Goal: Transaction & Acquisition: Purchase product/service

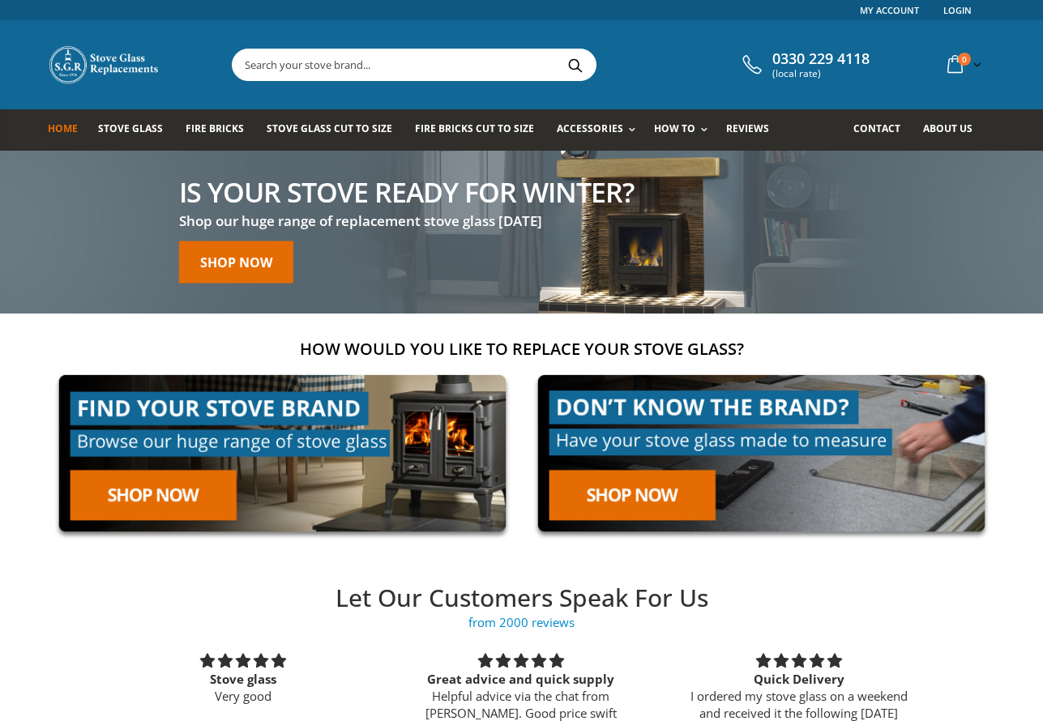
click at [362, 65] on input "text" at bounding box center [505, 64] width 545 height 31
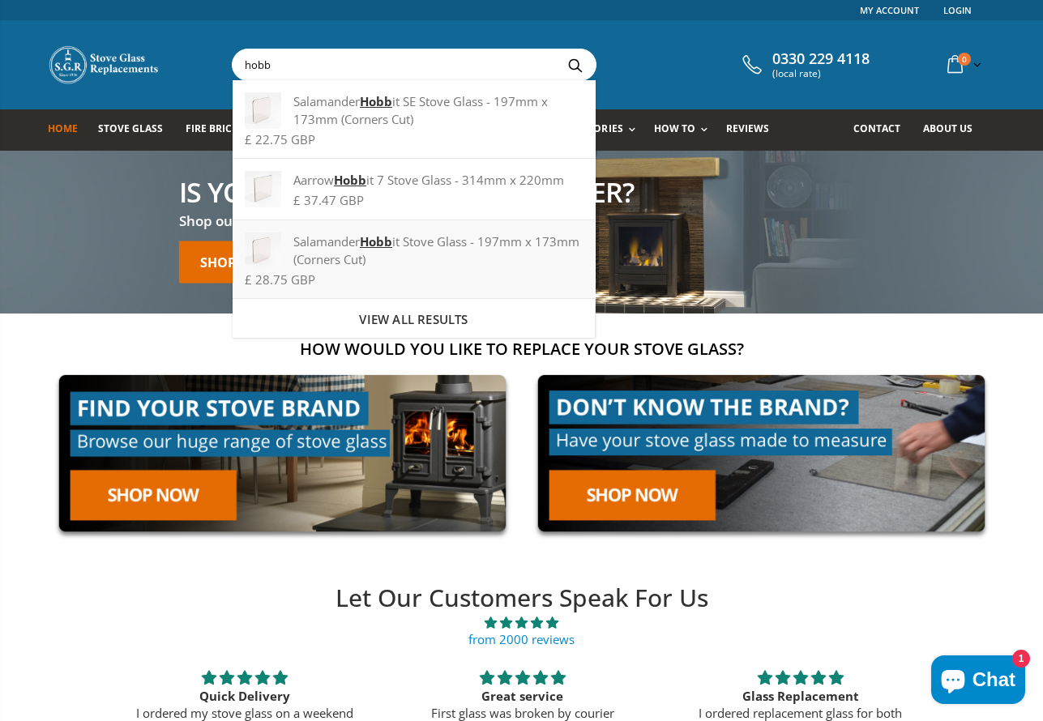
type input "hobb"
click at [400, 243] on div "Salamander Hobb it Stove Glass - 197mm x 173mm (Corners Cut)" at bounding box center [414, 251] width 338 height 36
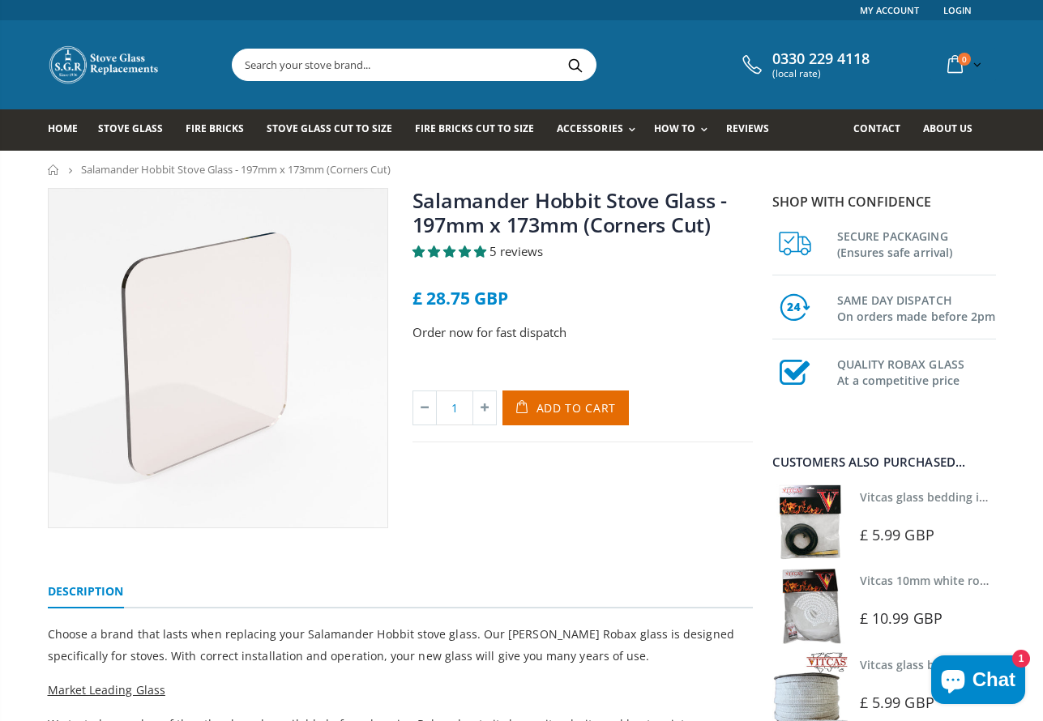
click at [401, 71] on input "text" at bounding box center [505, 64] width 545 height 31
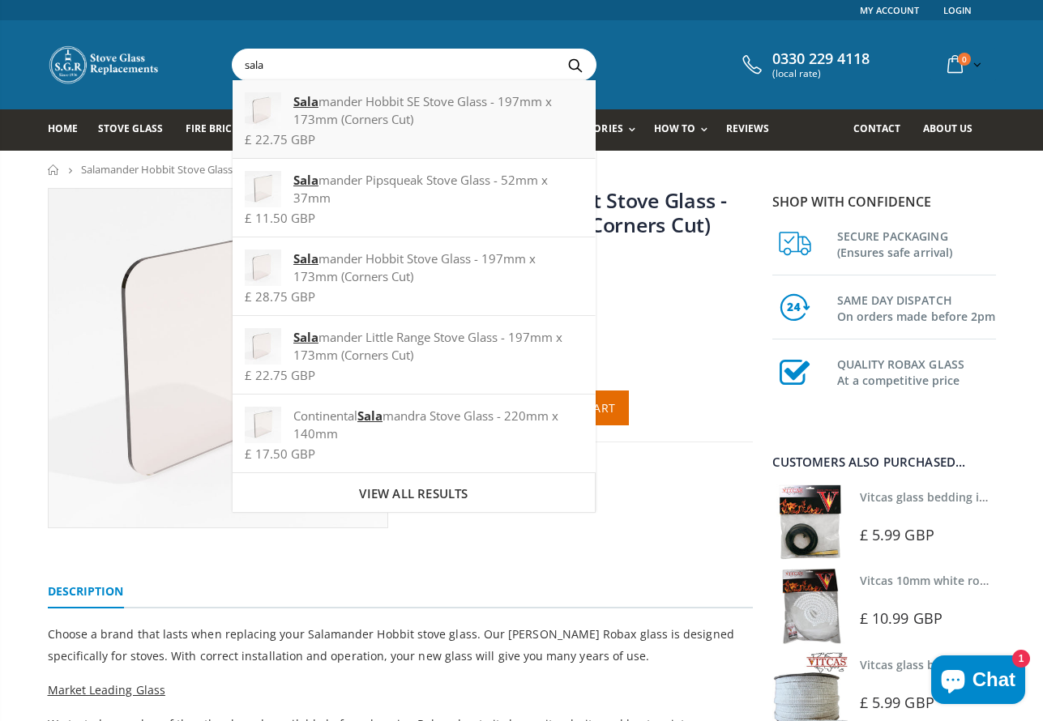
type input "sala"
click at [387, 98] on div "Sala mander Hobbit SE Stove Glass - 197mm x 173mm (Corners Cut)" at bounding box center [414, 110] width 338 height 36
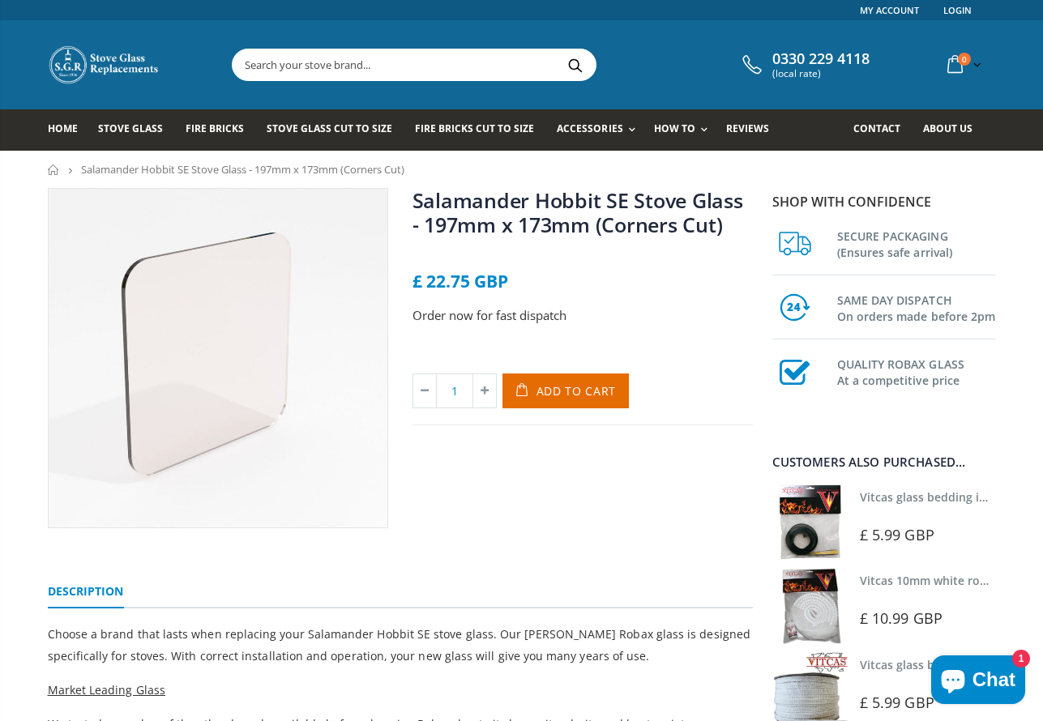
click at [270, 71] on input "text" at bounding box center [505, 64] width 545 height 31
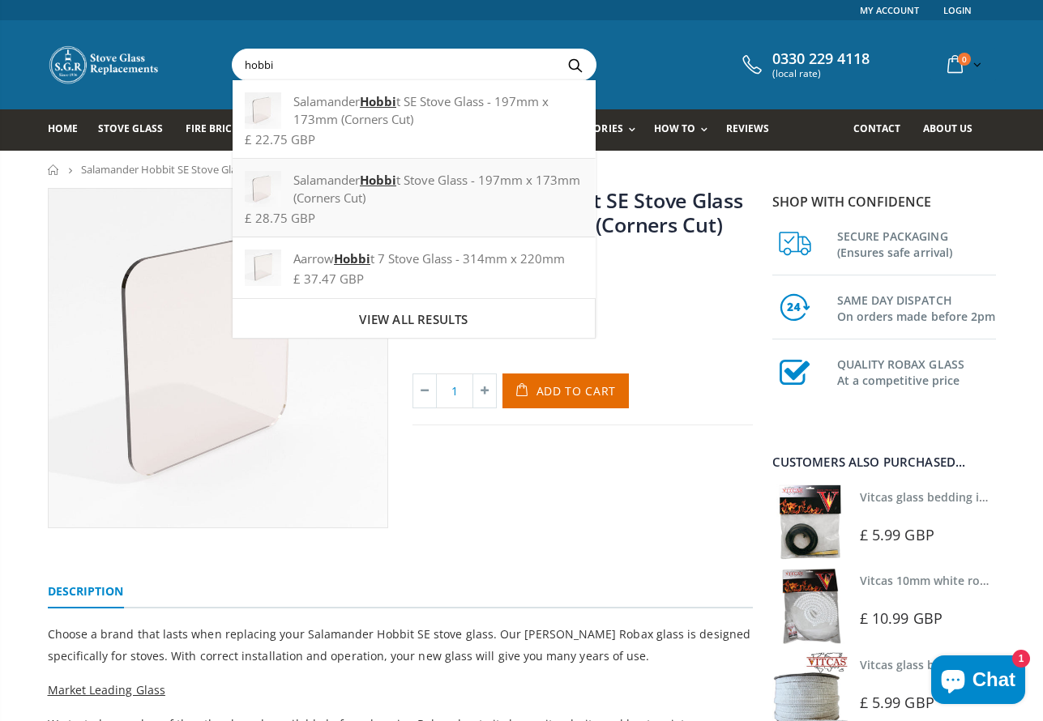
type input "hobbi"
click at [444, 189] on div "Salamander Hobbi t Stove Glass - 197mm x 173mm (Corners Cut)" at bounding box center [414, 189] width 338 height 36
click at [329, 118] on div "Salamander Hobbi t SE Stove Glass - 197mm x 173mm (Corners Cut)" at bounding box center [414, 110] width 338 height 36
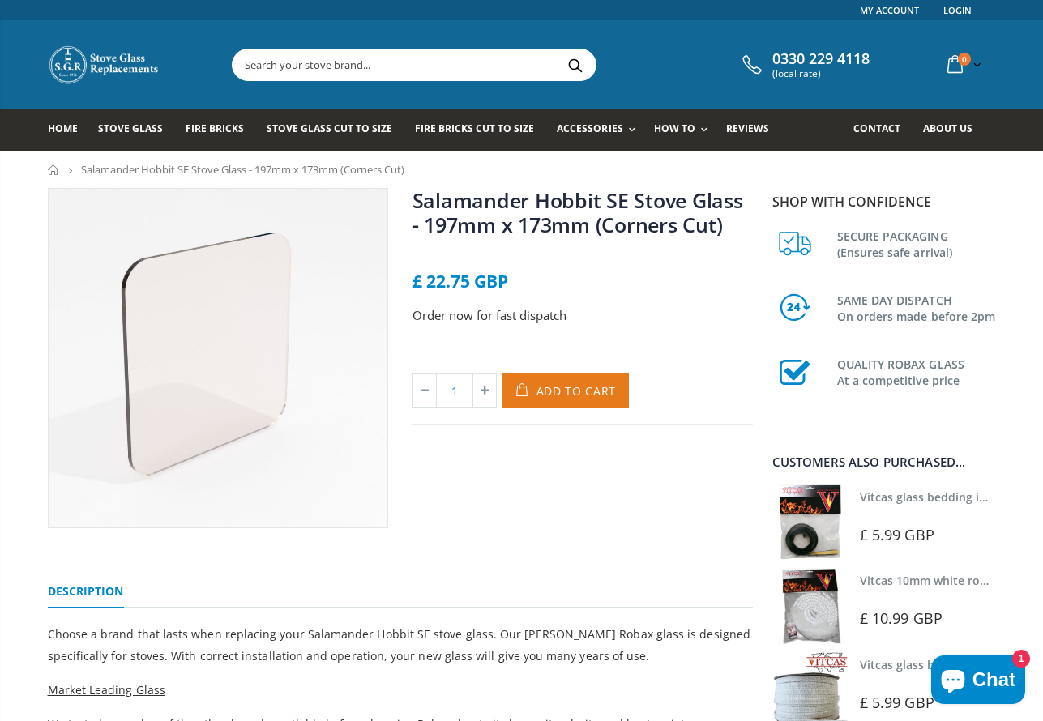
click at [555, 398] on span "Add to Cart" at bounding box center [577, 390] width 80 height 15
click at [263, 67] on input "text" at bounding box center [505, 64] width 545 height 31
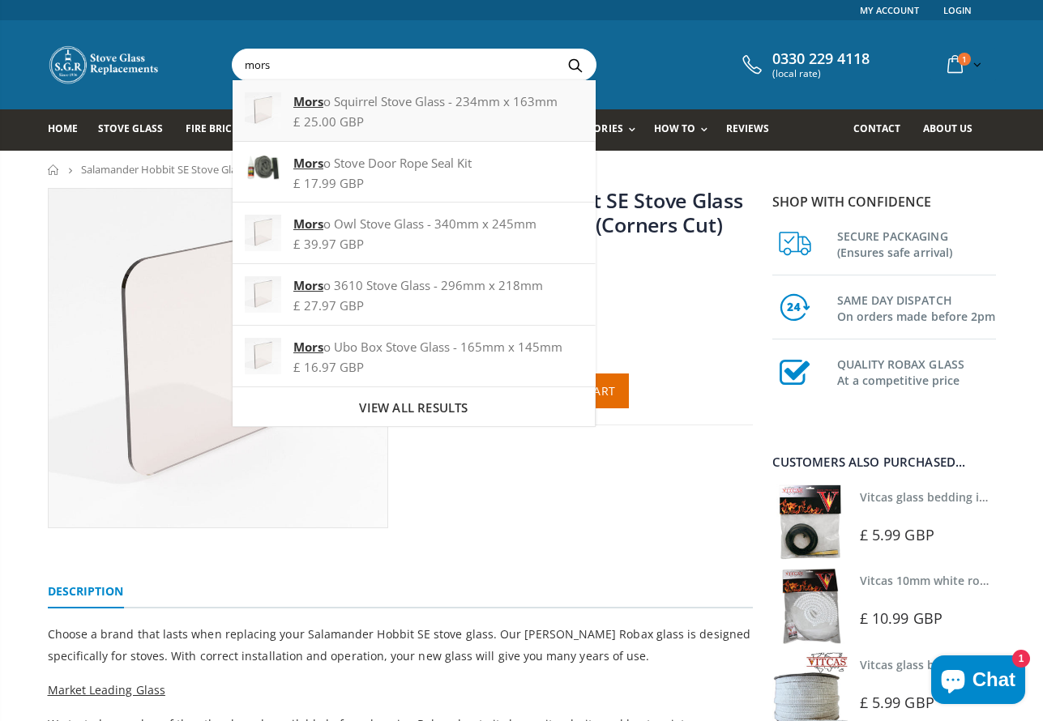
type input "mors"
click at [323, 109] on div "Mors o Squirrel Stove Glass - 234mm x 163mm" at bounding box center [414, 101] width 338 height 18
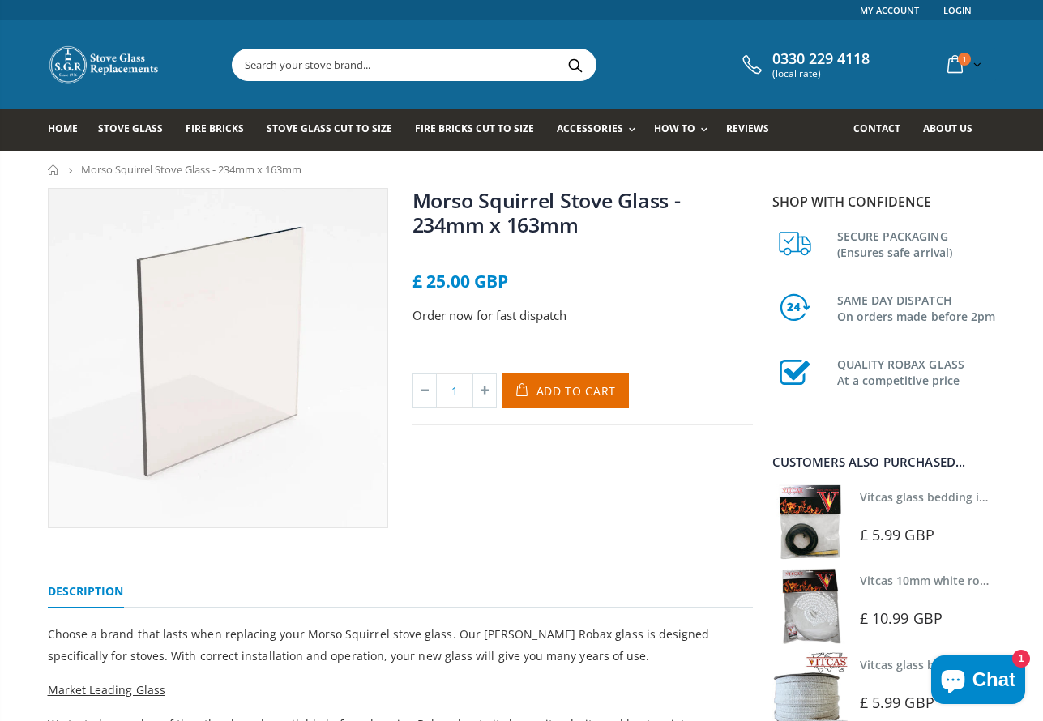
click at [289, 70] on input "text" at bounding box center [505, 64] width 545 height 31
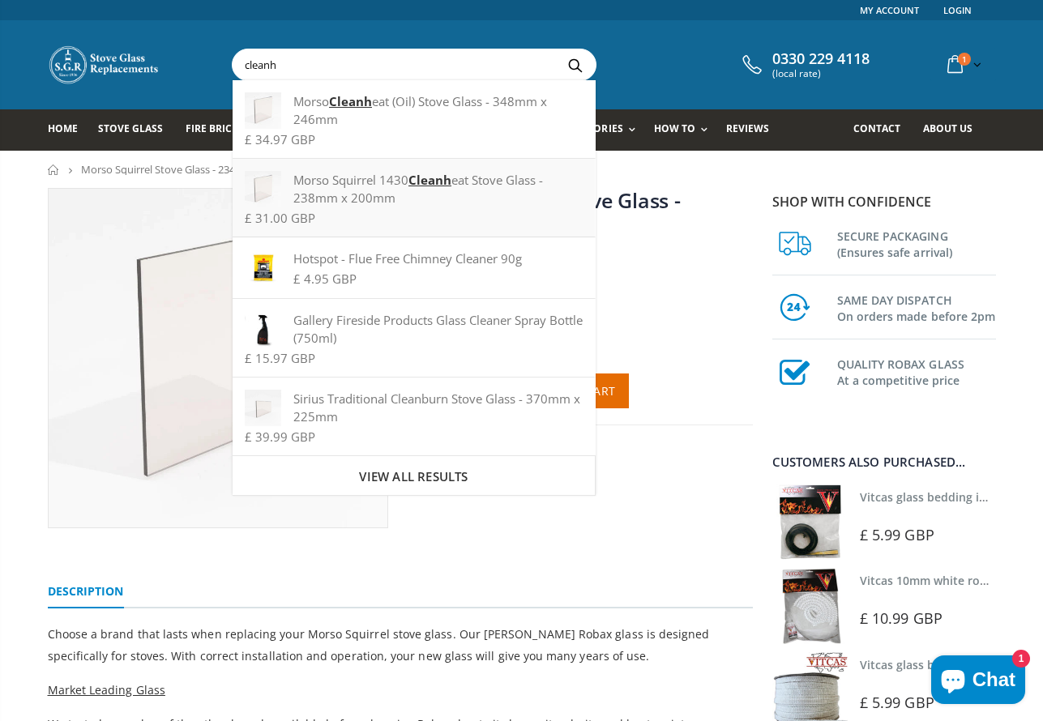
type input "cleanh"
click at [327, 190] on div "Morso Squirrel 1430 Cleanh eat Stove Glass - 238mm x 200mm" at bounding box center [414, 189] width 338 height 36
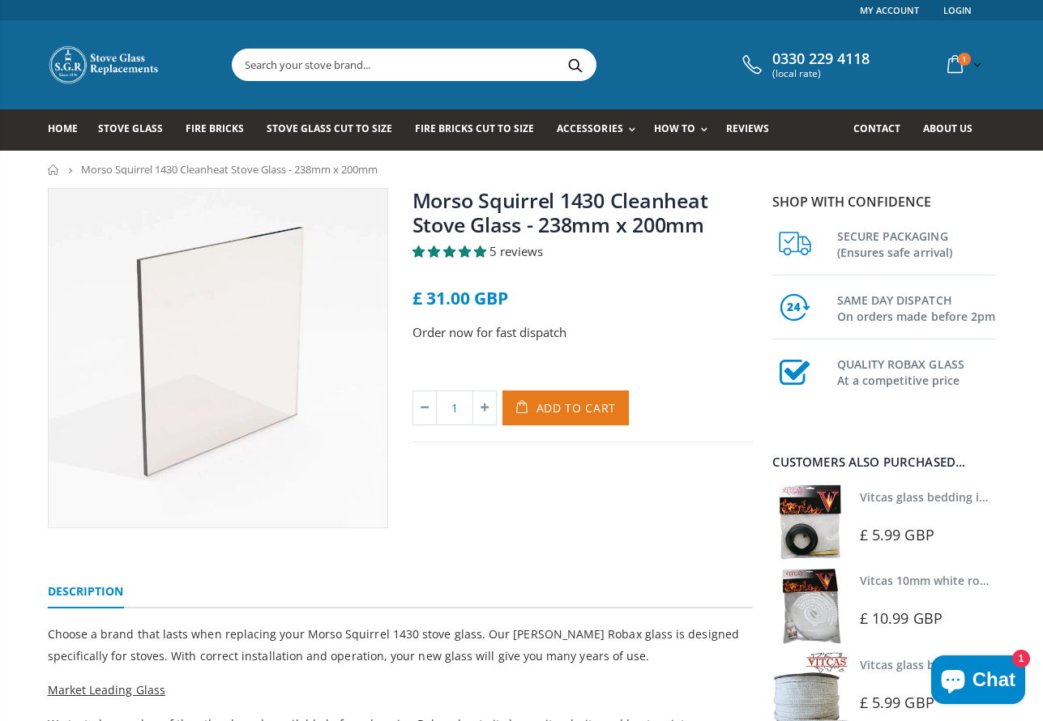
click at [597, 400] on span "Add to Cart" at bounding box center [577, 407] width 80 height 15
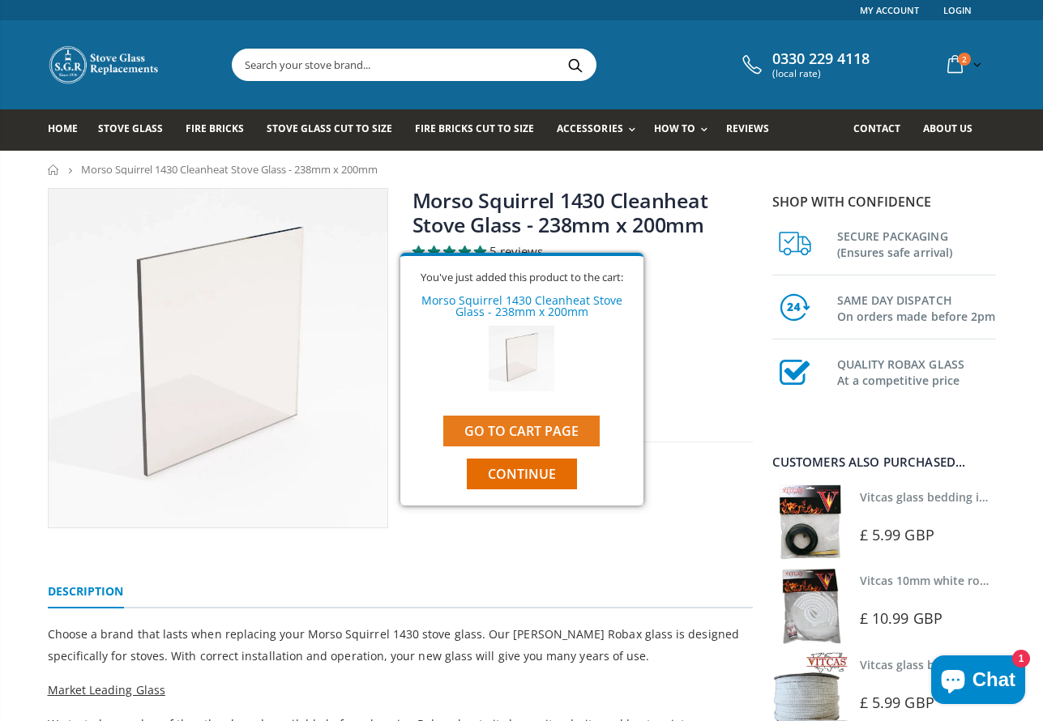
click at [563, 426] on link "Go to cart page" at bounding box center [521, 431] width 156 height 31
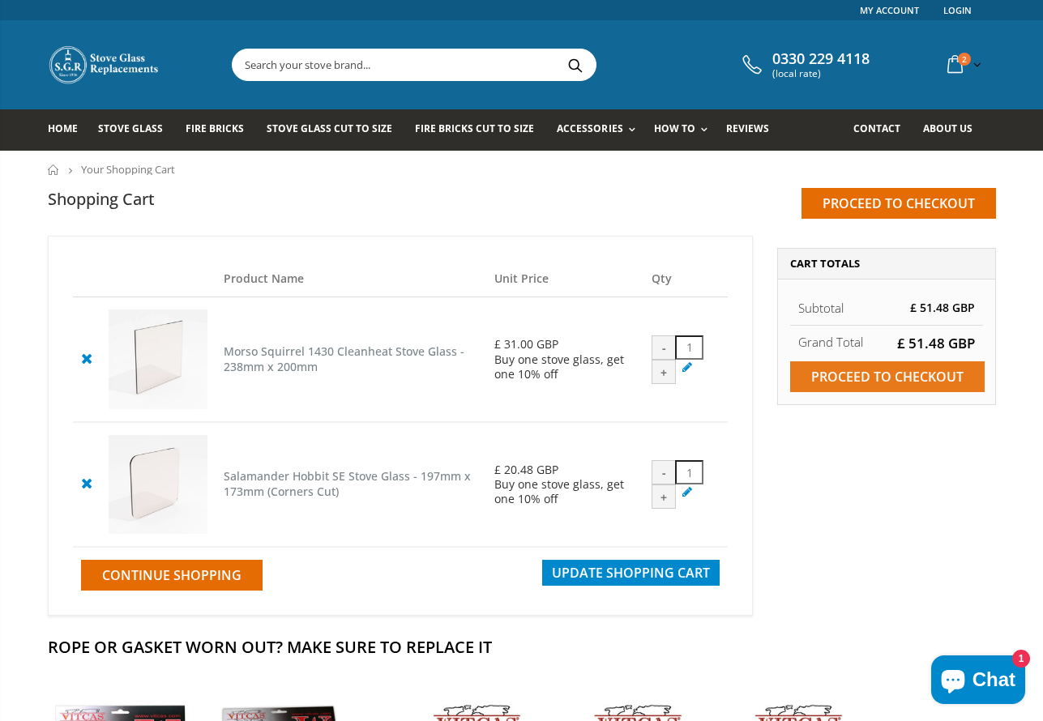
click at [864, 379] on input "Proceed to checkout" at bounding box center [887, 377] width 195 height 31
